Goal: Task Accomplishment & Management: Manage account settings

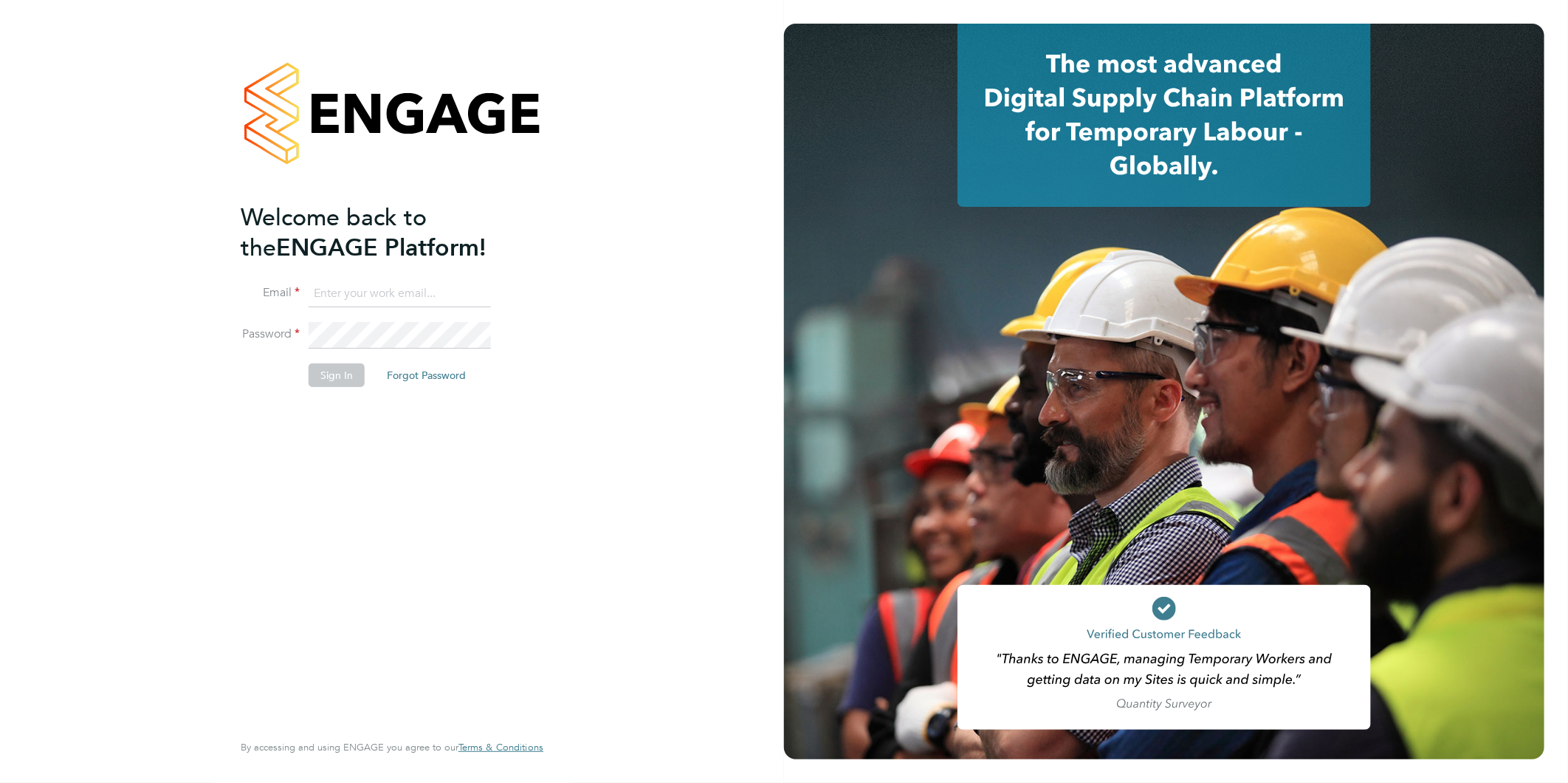
click at [402, 296] on input at bounding box center [399, 294] width 182 height 26
type input "[EMAIL_ADDRESS][DOMAIN_NAME]"
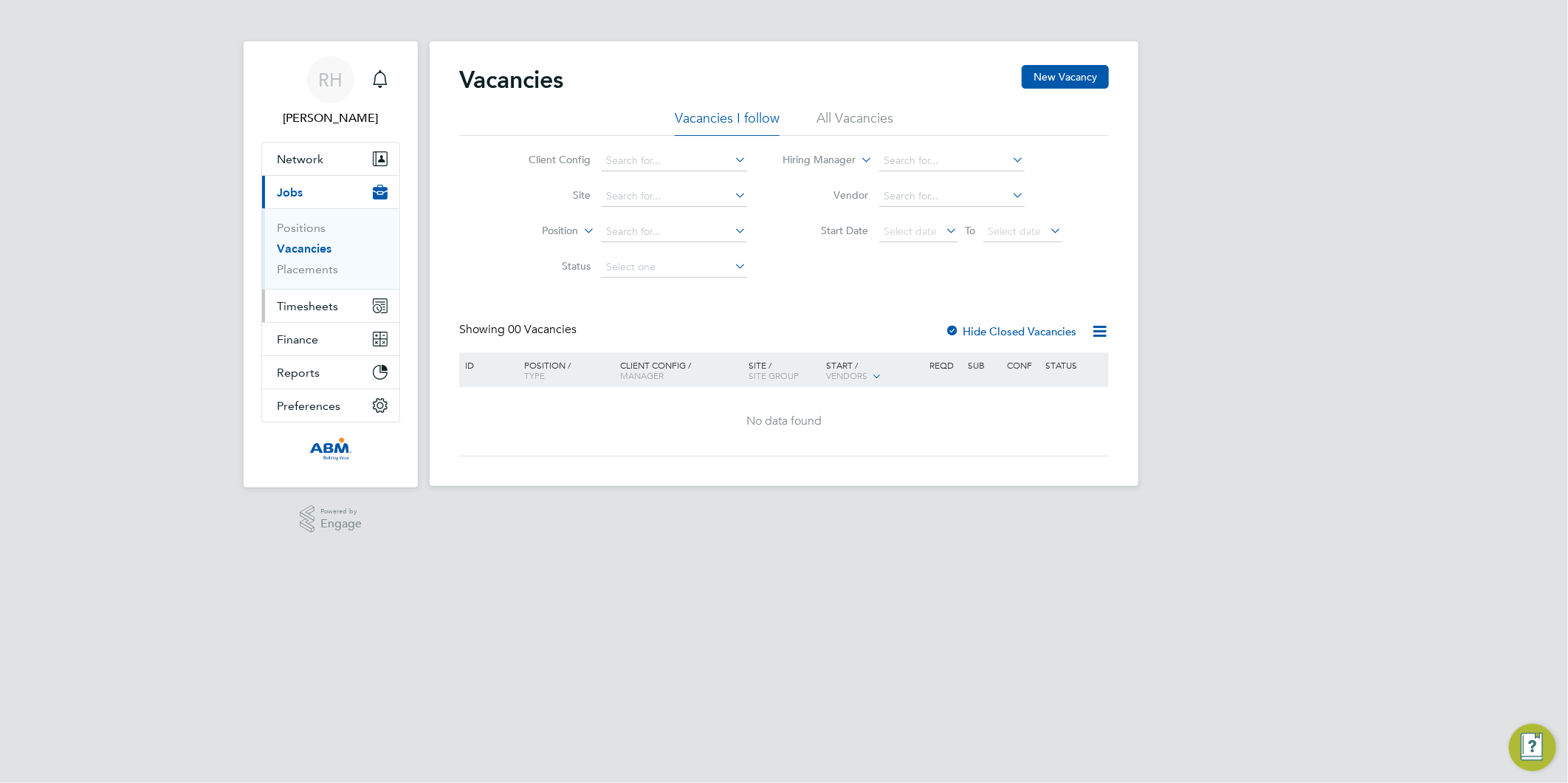
click at [308, 299] on span "Timesheets" at bounding box center [307, 306] width 61 height 14
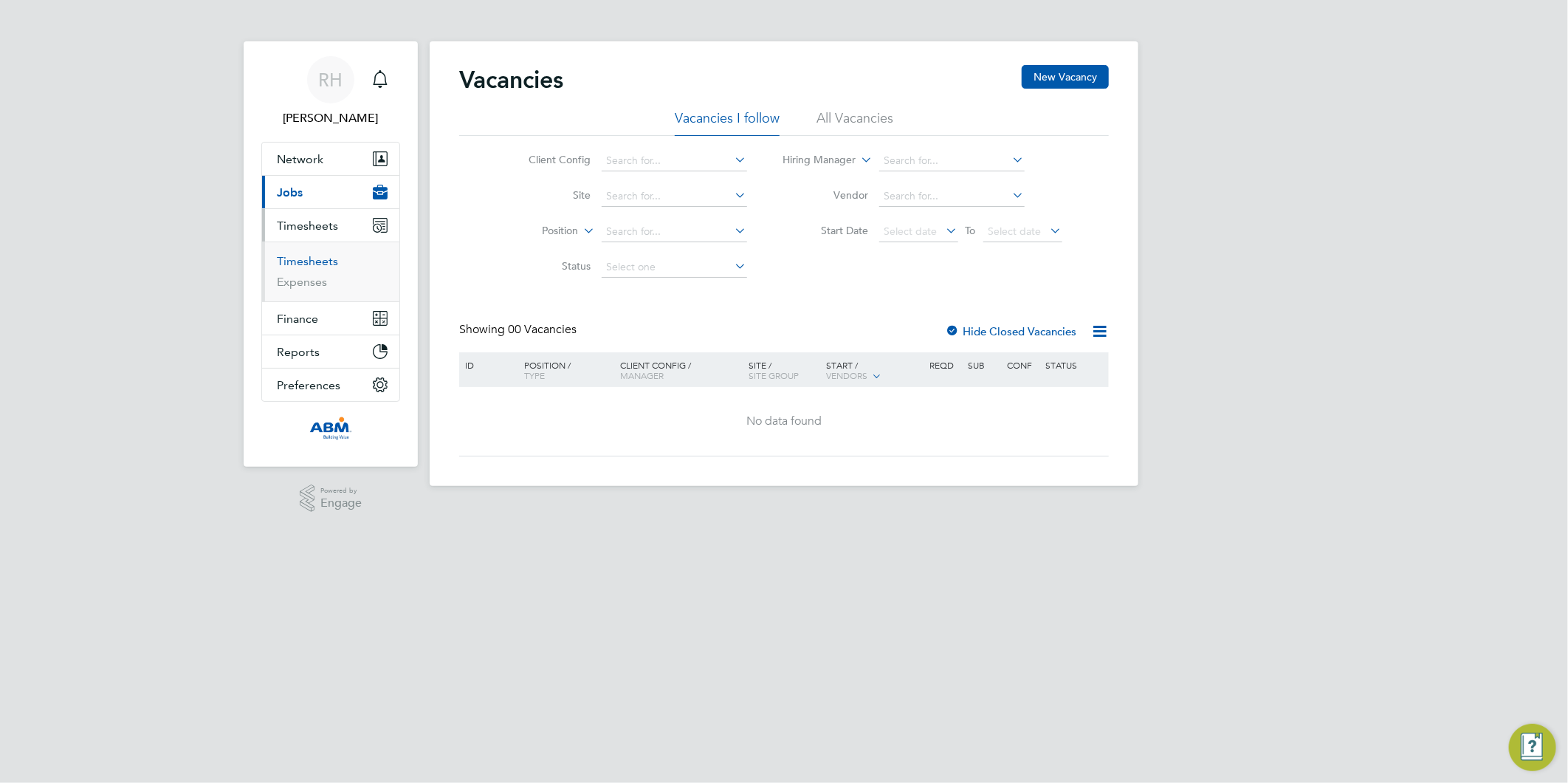
click at [300, 260] on link "Timesheets" at bounding box center [307, 261] width 61 height 14
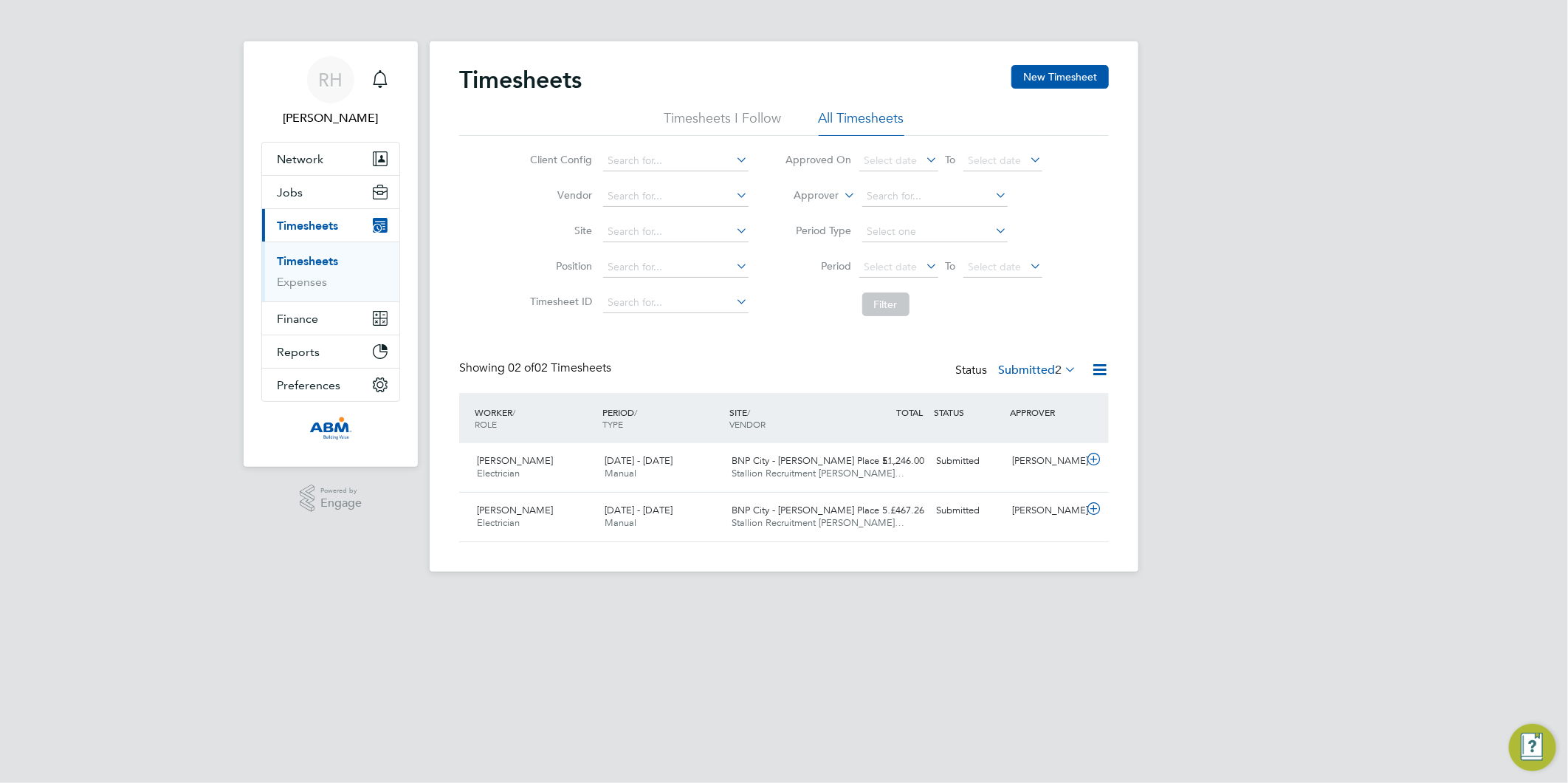
scroll to position [37, 129]
click at [305, 285] on link "Expenses" at bounding box center [302, 281] width 50 height 14
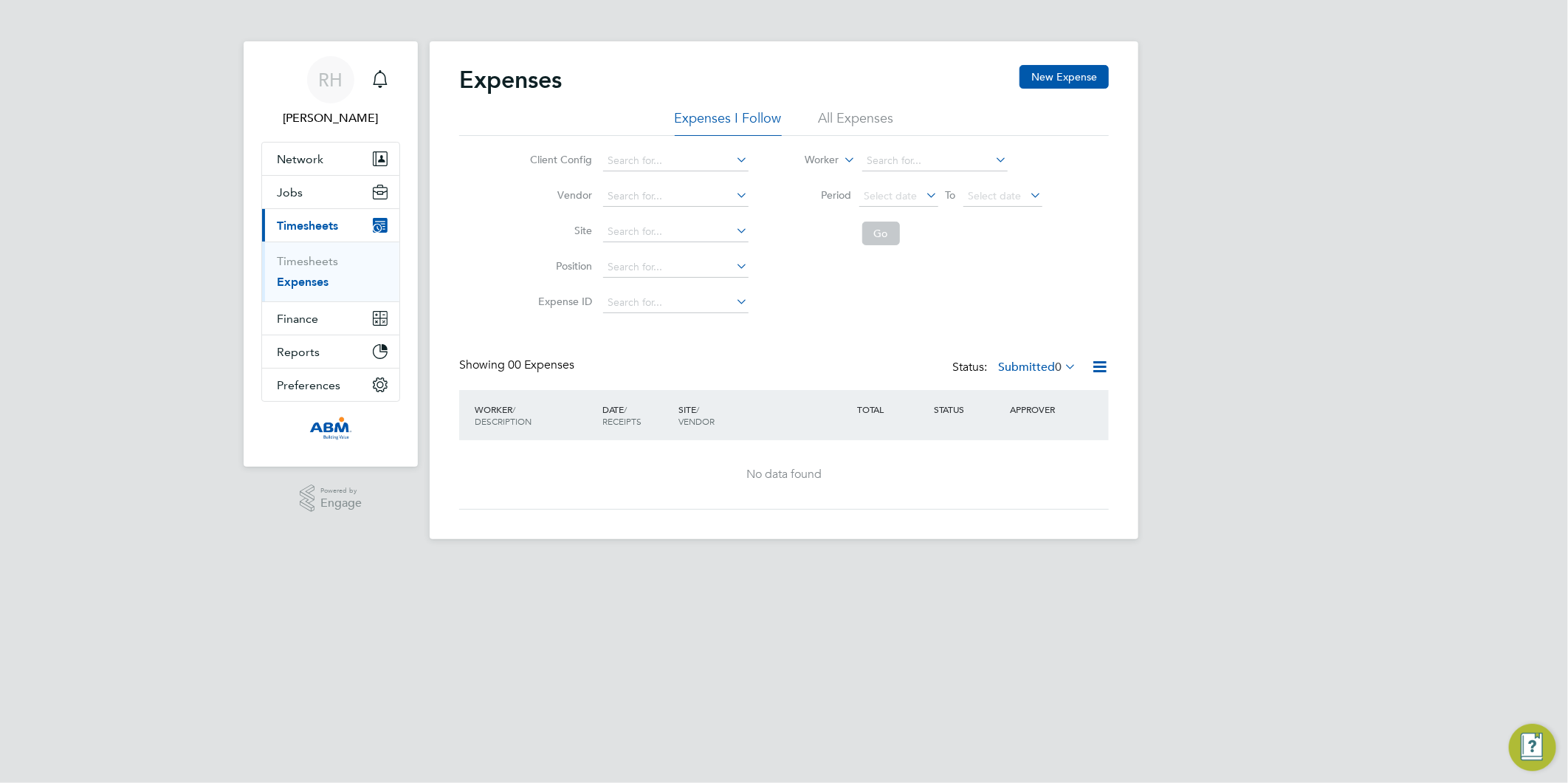
click at [836, 115] on li "All Expenses" at bounding box center [856, 122] width 75 height 26
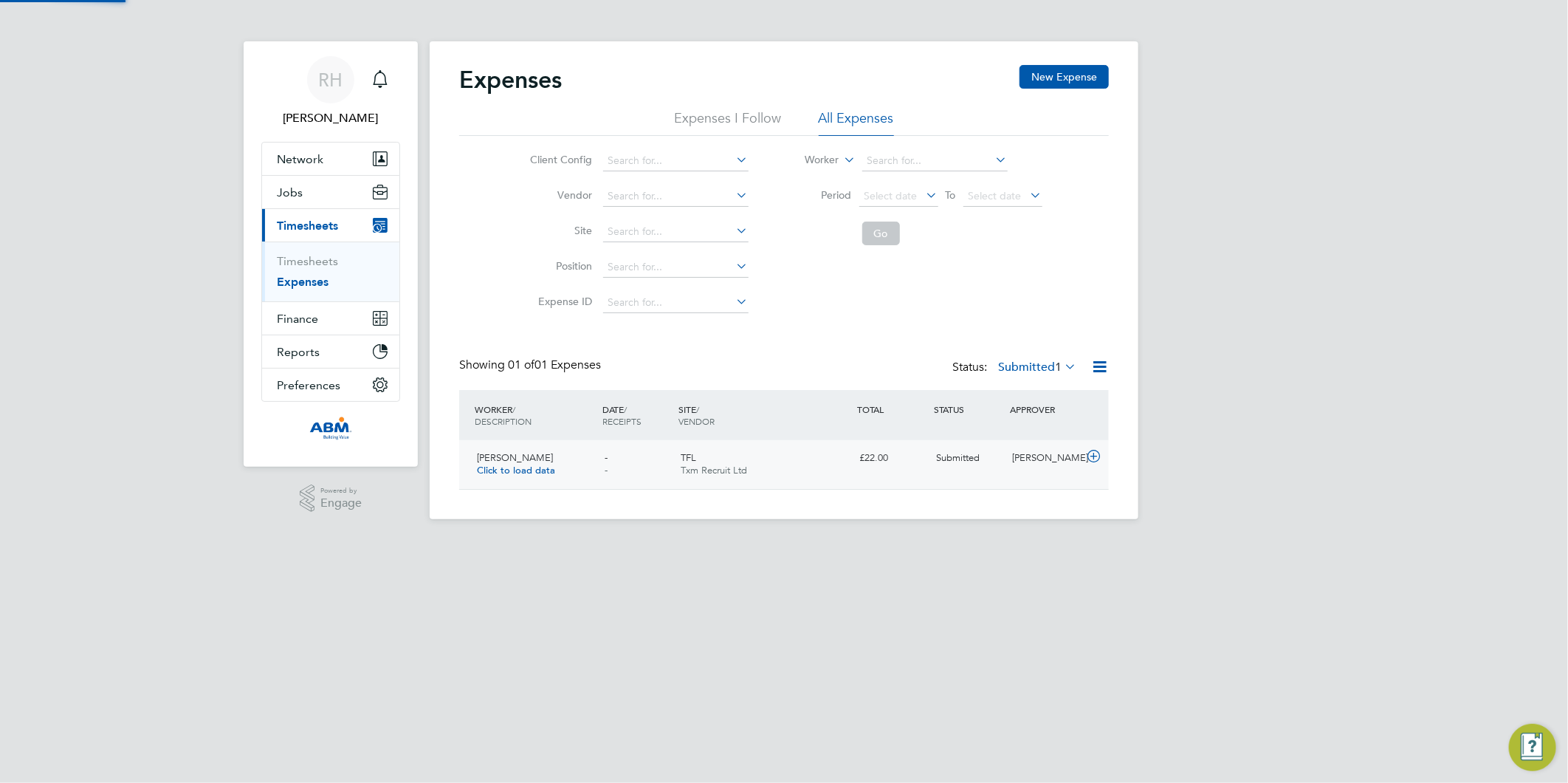
scroll to position [37, 178]
click at [1090, 456] on icon at bounding box center [1094, 456] width 19 height 12
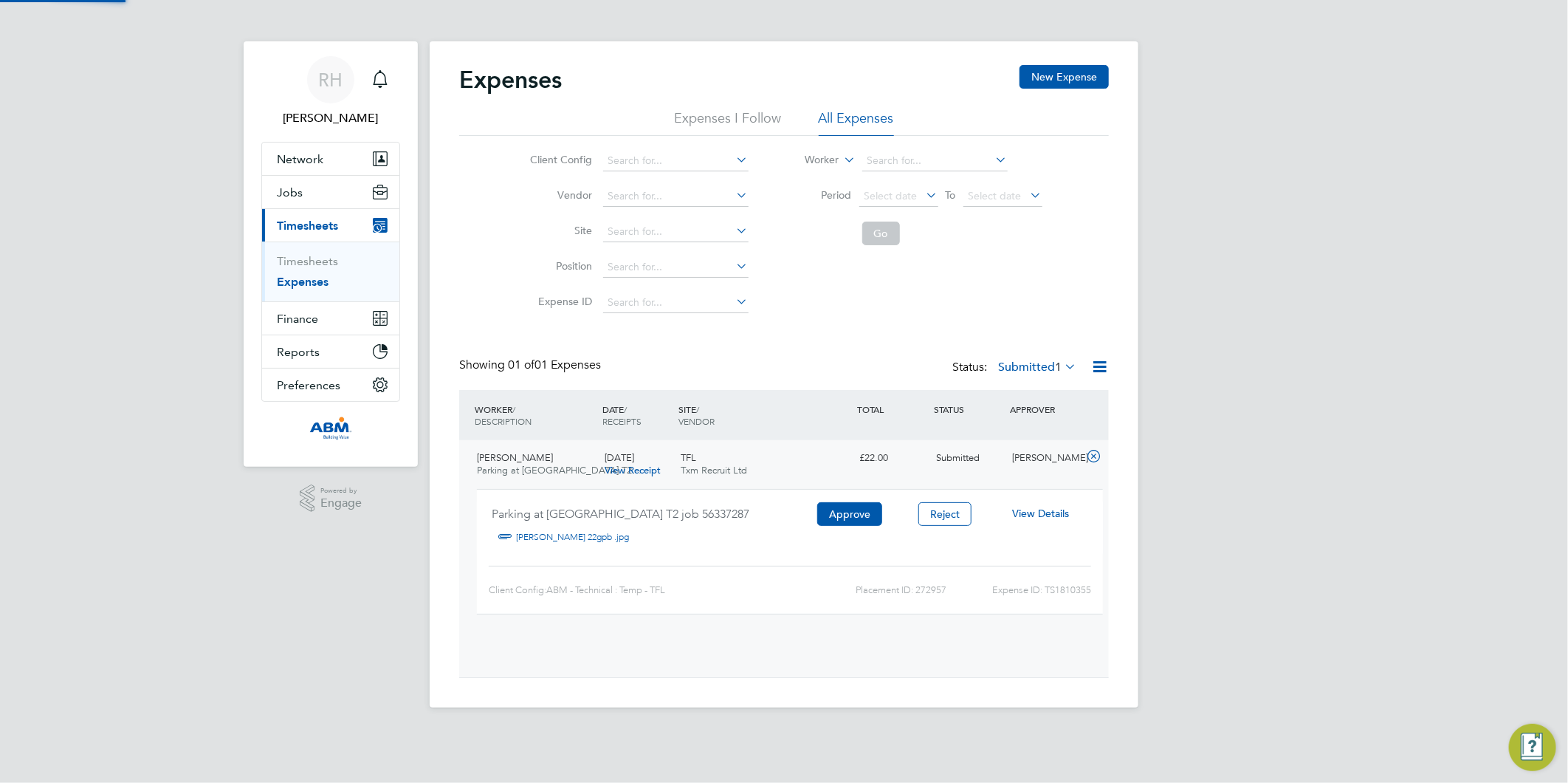
scroll to position [23, 266]
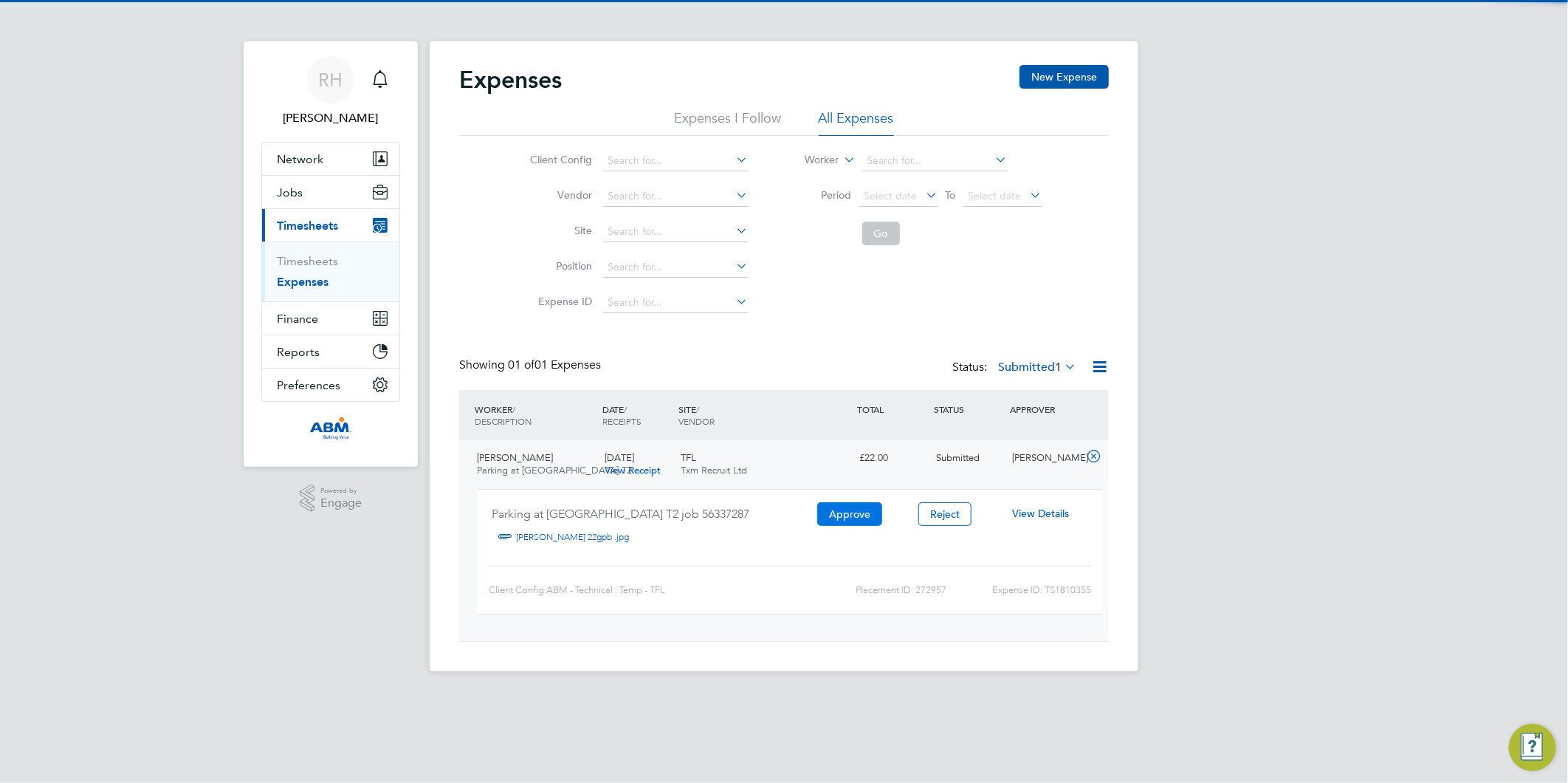
click at [851, 504] on button "Approve" at bounding box center [849, 514] width 65 height 23
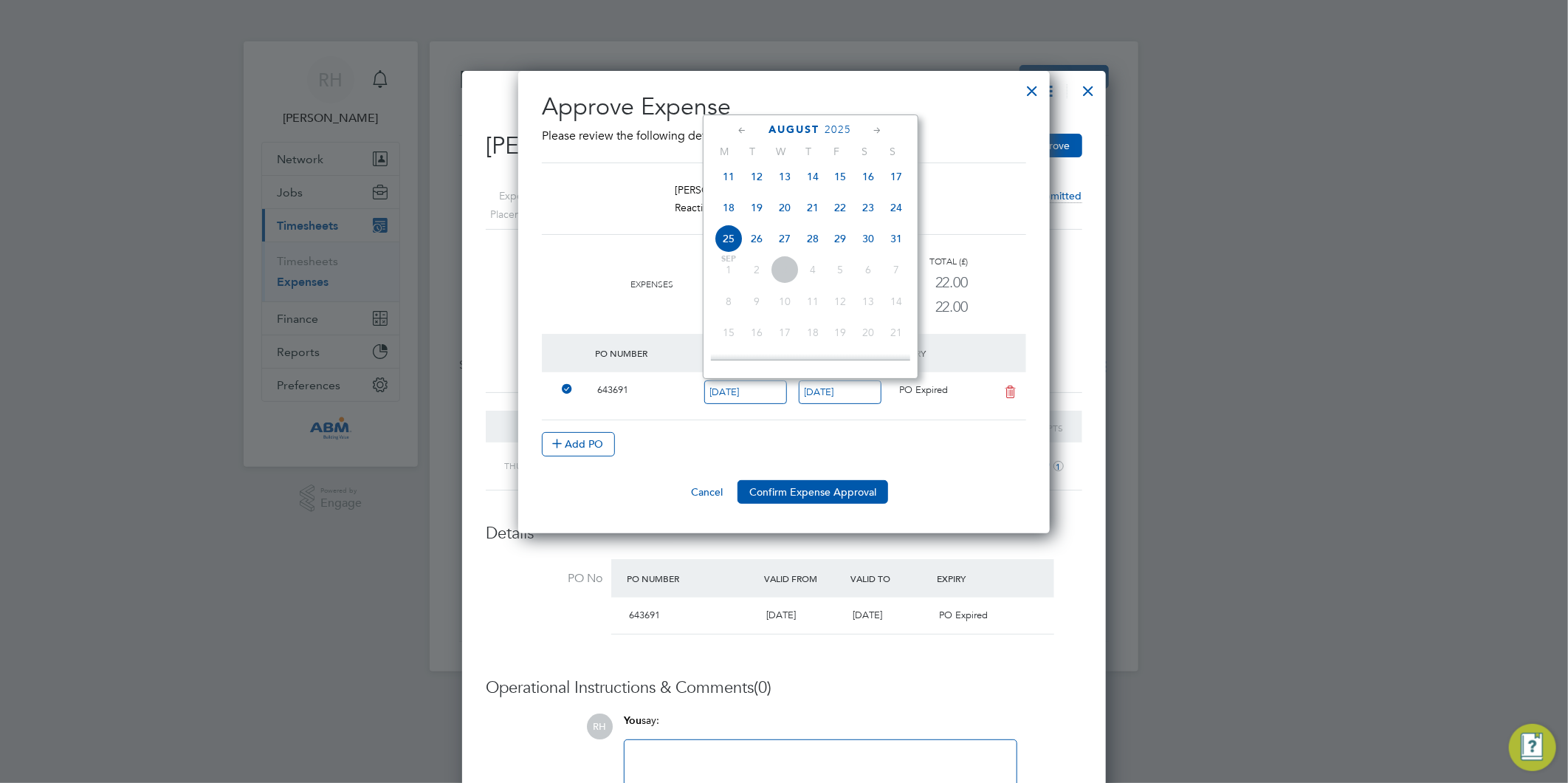
click at [998, 132] on p "Please review the following details before approving this expense:" at bounding box center [784, 136] width 484 height 18
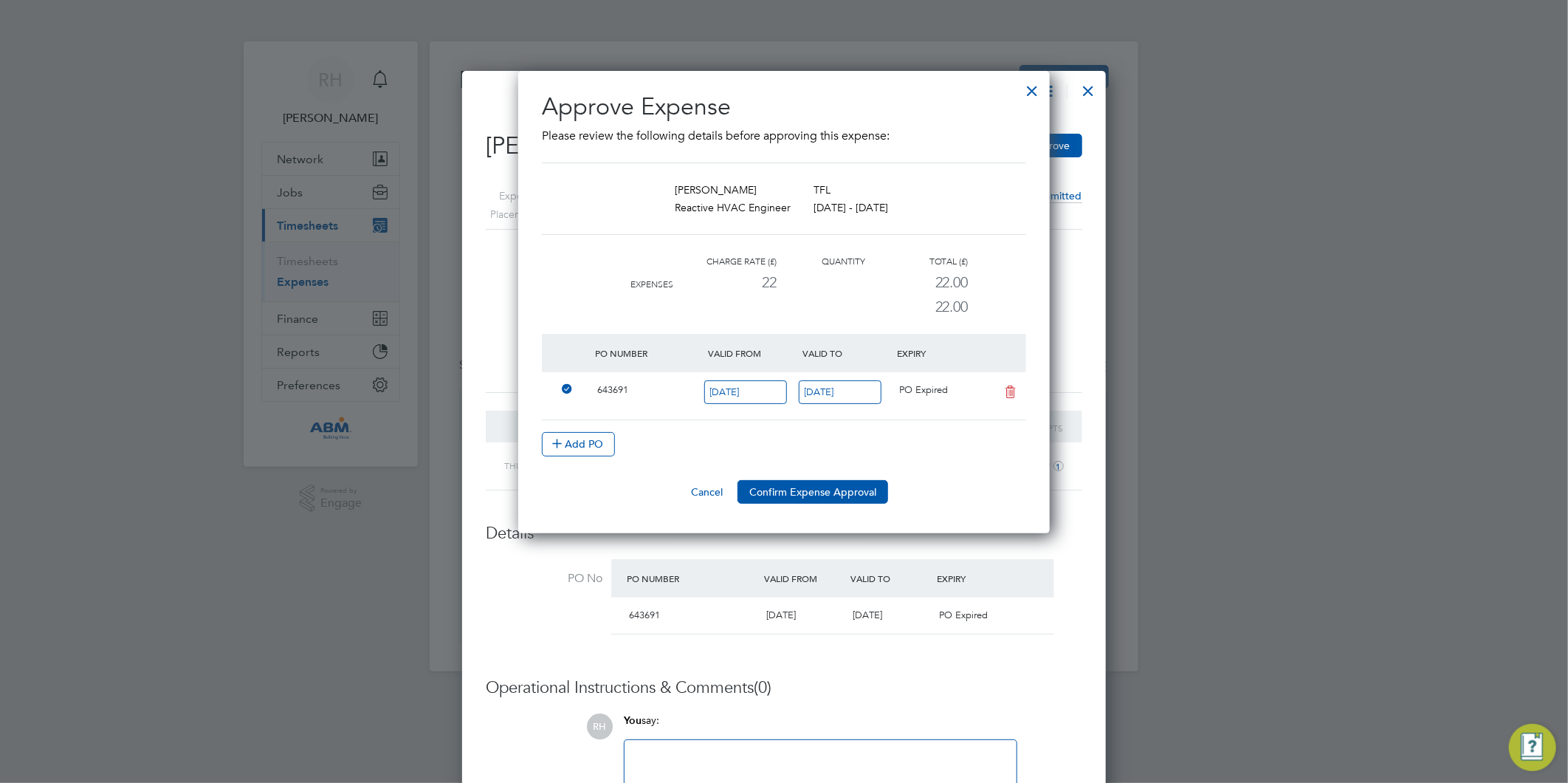
click at [1033, 94] on div at bounding box center [1032, 87] width 26 height 26
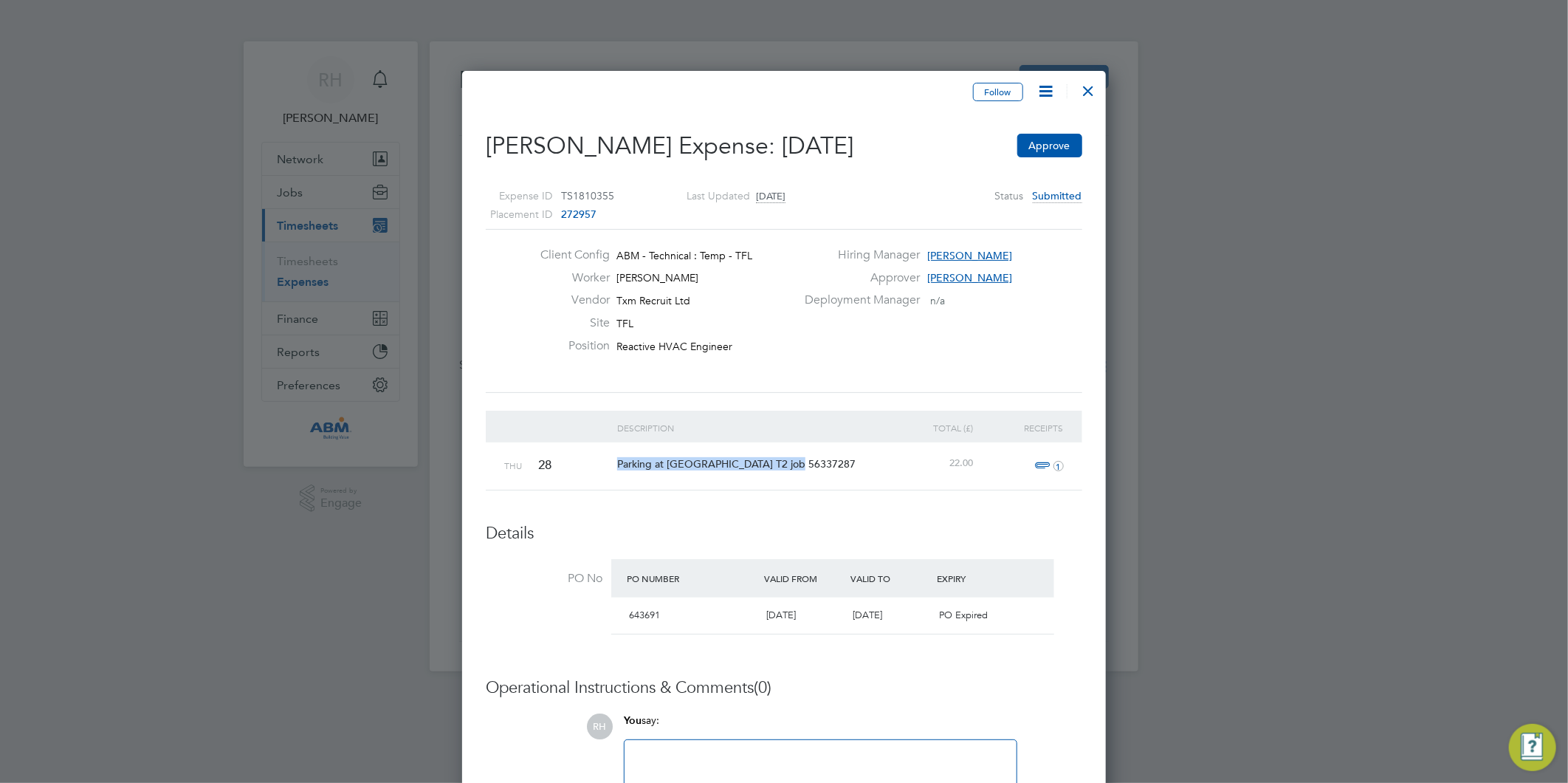
drag, startPoint x: 619, startPoint y: 461, endPoint x: 795, endPoint y: 460, distance: 176.0
click at [795, 460] on div "Parking at [GEOGRAPHIC_DATA] T2 job 56337287" at bounding box center [749, 463] width 272 height 43
copy span "Parking at [GEOGRAPHIC_DATA] T2 job 56337287"
click at [1081, 96] on div at bounding box center [1089, 87] width 26 height 26
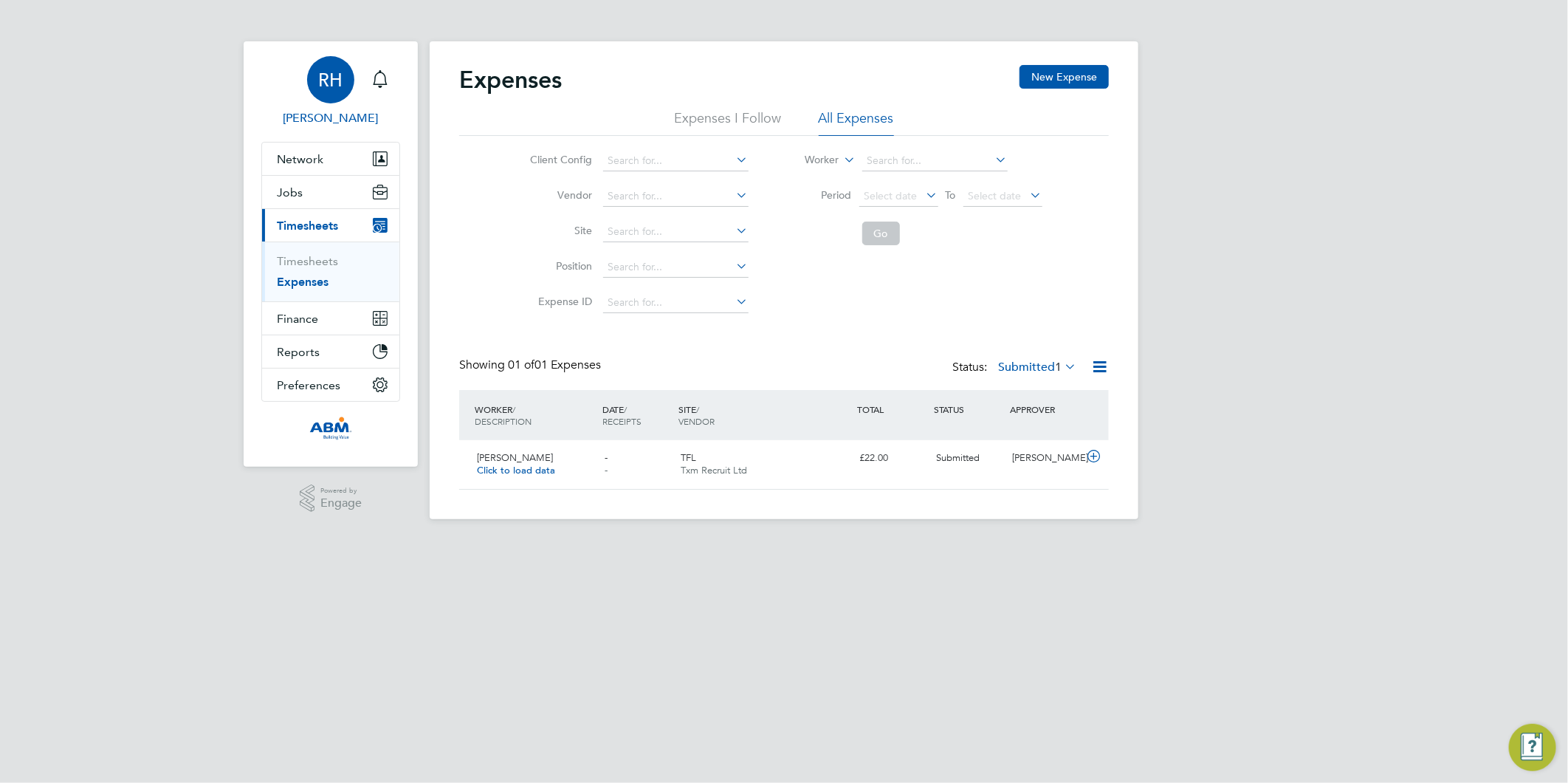
click at [333, 78] on span "RH" at bounding box center [330, 79] width 24 height 19
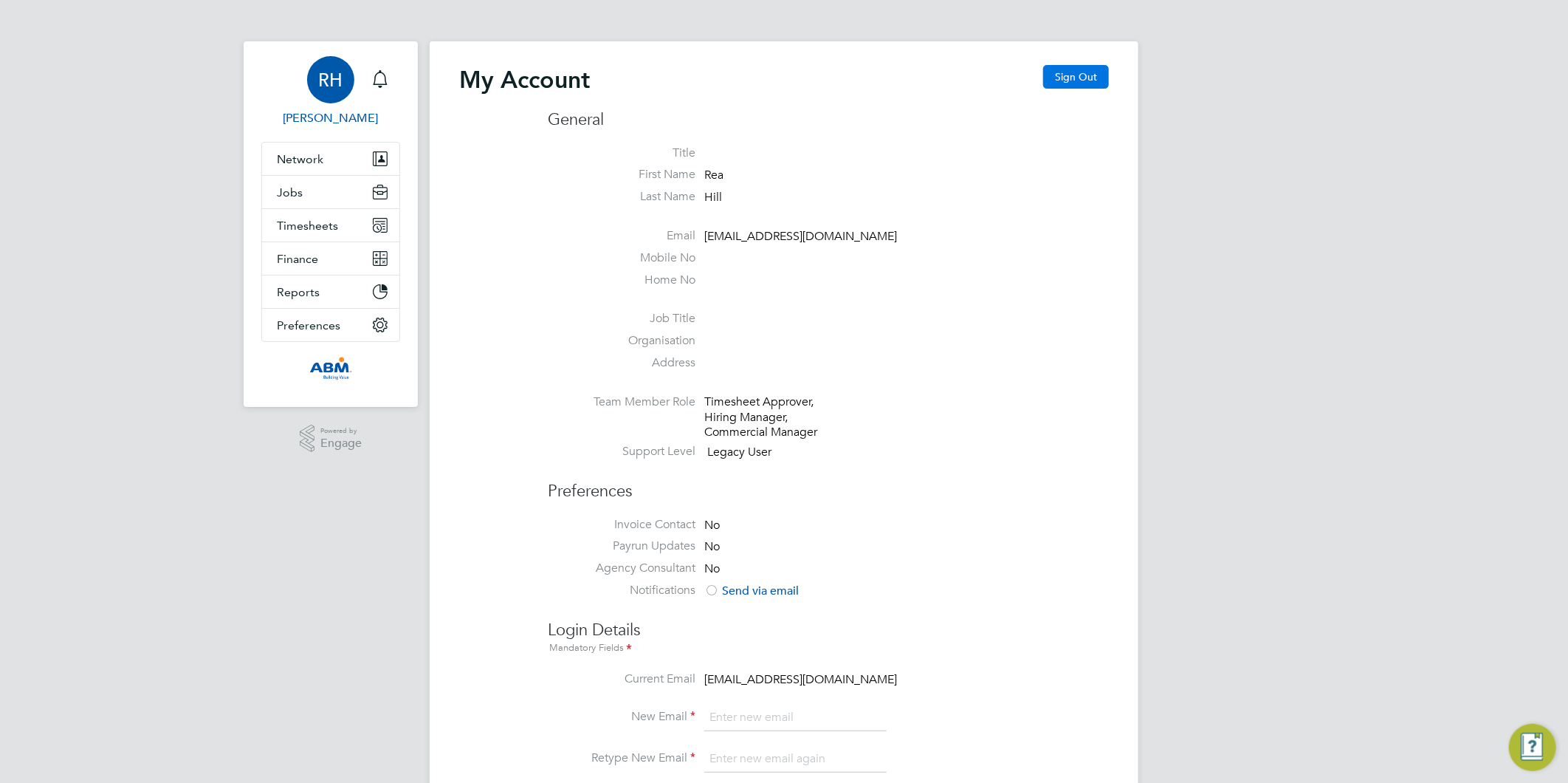
click at [1067, 74] on button "Sign Out" at bounding box center [1076, 77] width 66 height 23
